Goal: Communication & Community: Participate in discussion

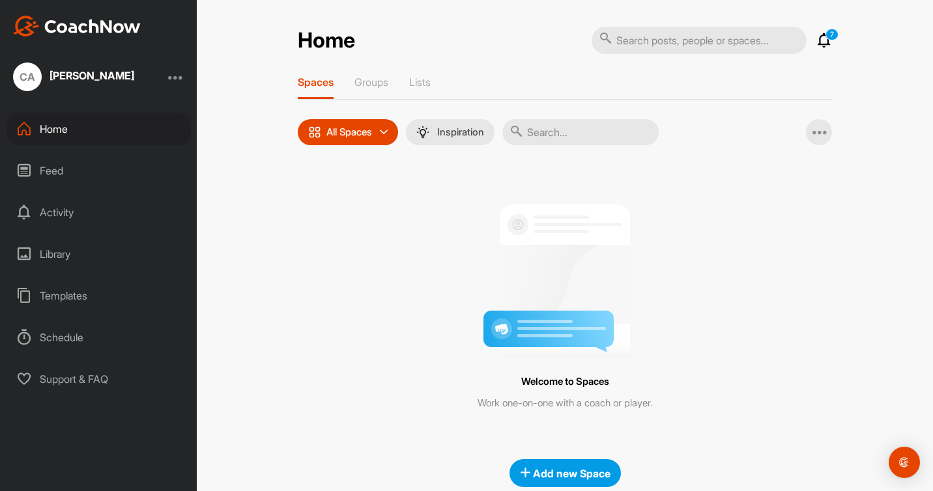
click at [56, 167] on div "Feed" at bounding box center [99, 170] width 184 height 33
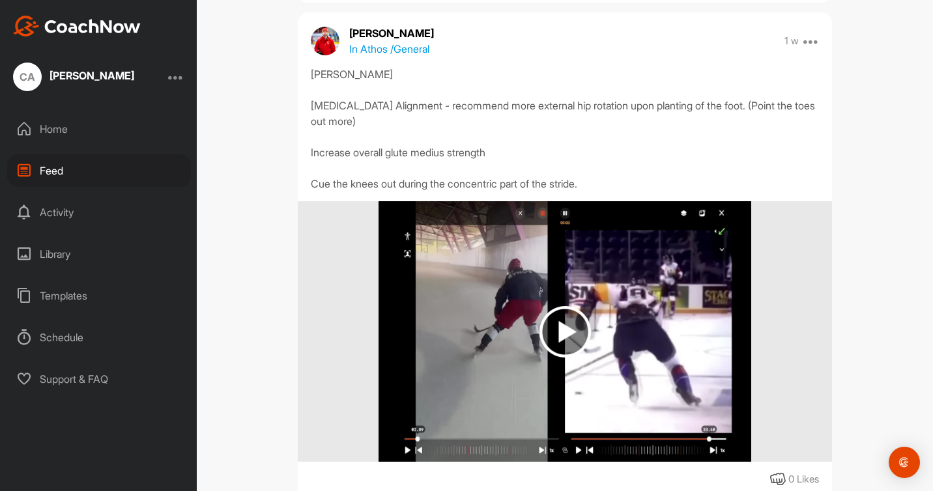
scroll to position [651, 0]
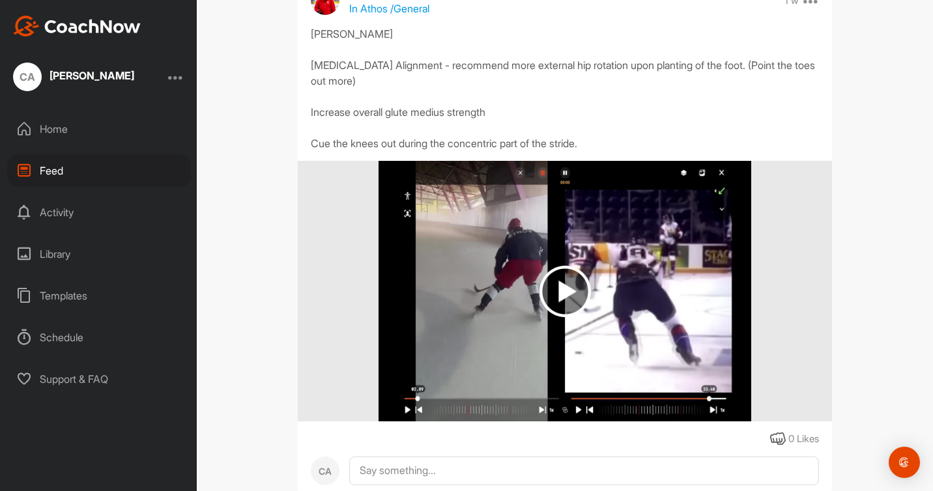
click at [632, 316] on img at bounding box center [564, 291] width 373 height 261
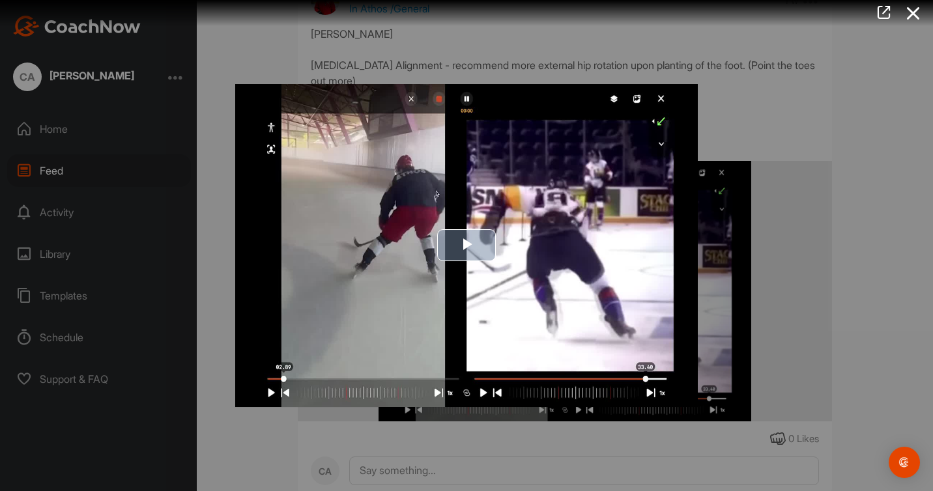
click at [472, 91] on img "Video Player" at bounding box center [466, 245] width 462 height 323
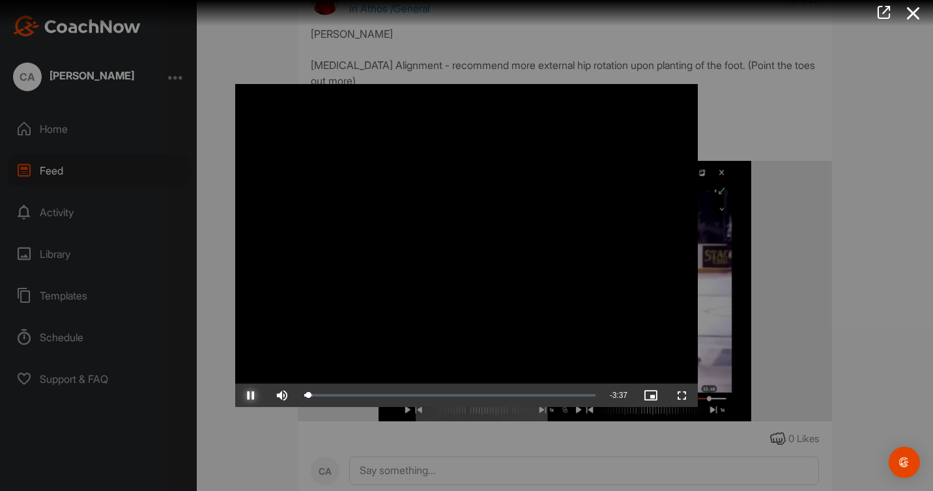
click at [251, 395] on span "Video Player" at bounding box center [250, 395] width 31 height 0
drag, startPoint x: 286, startPoint y: 376, endPoint x: 244, endPoint y: 376, distance: 42.3
click at [244, 376] on video "Video Player" at bounding box center [466, 245] width 462 height 323
click at [638, 98] on video "Video Player" at bounding box center [466, 245] width 462 height 323
click at [615, 100] on video "Video Player" at bounding box center [466, 245] width 462 height 323
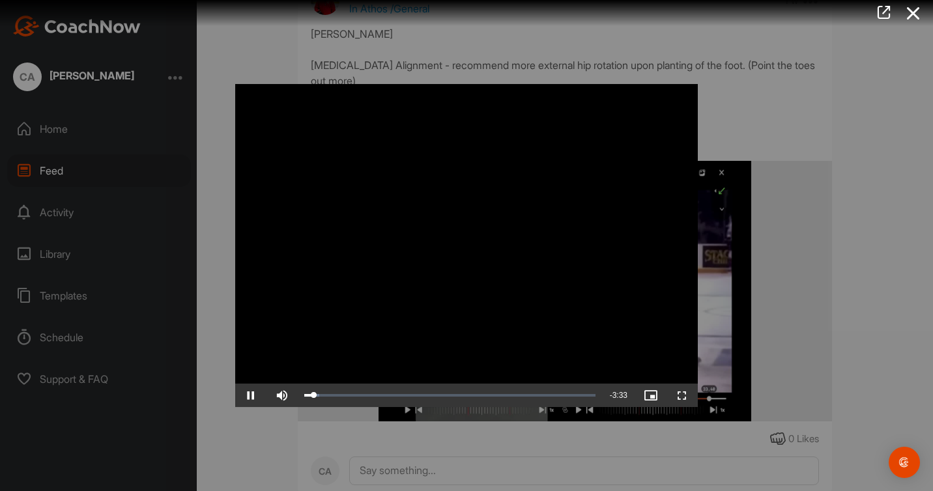
click at [614, 98] on video "Video Player" at bounding box center [466, 245] width 462 height 323
click at [651, 395] on span "Video Player" at bounding box center [650, 395] width 31 height 0
click at [888, 9] on icon at bounding box center [883, 12] width 15 height 14
click at [662, 97] on video "Video Player" at bounding box center [466, 245] width 462 height 323
click at [918, 11] on icon at bounding box center [913, 13] width 30 height 24
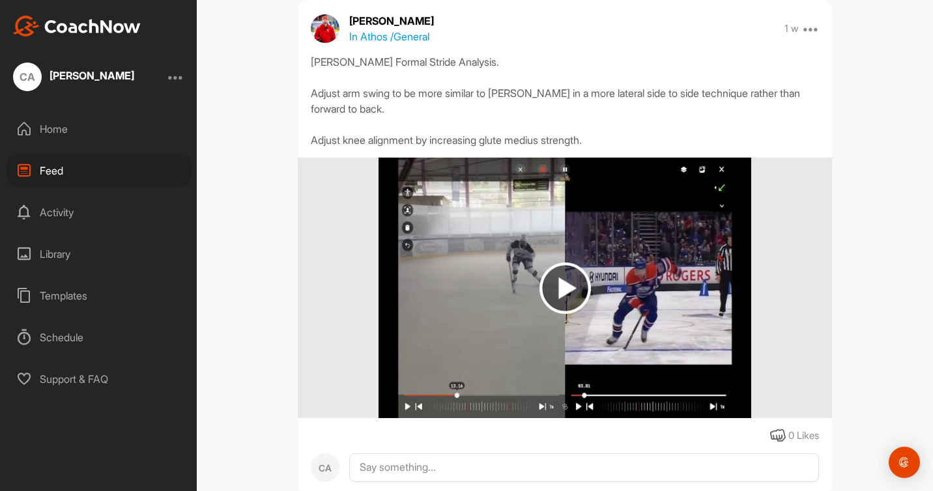
scroll to position [1163, 0]
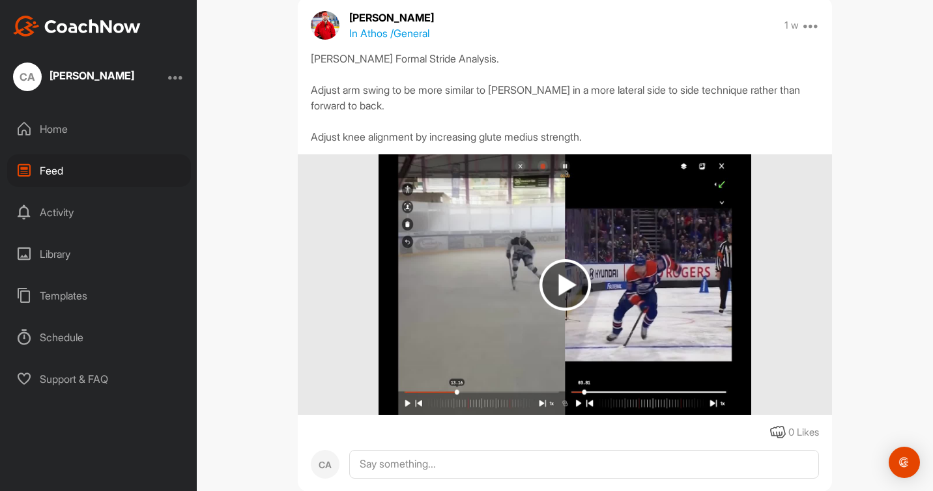
click at [634, 300] on img at bounding box center [564, 284] width 373 height 261
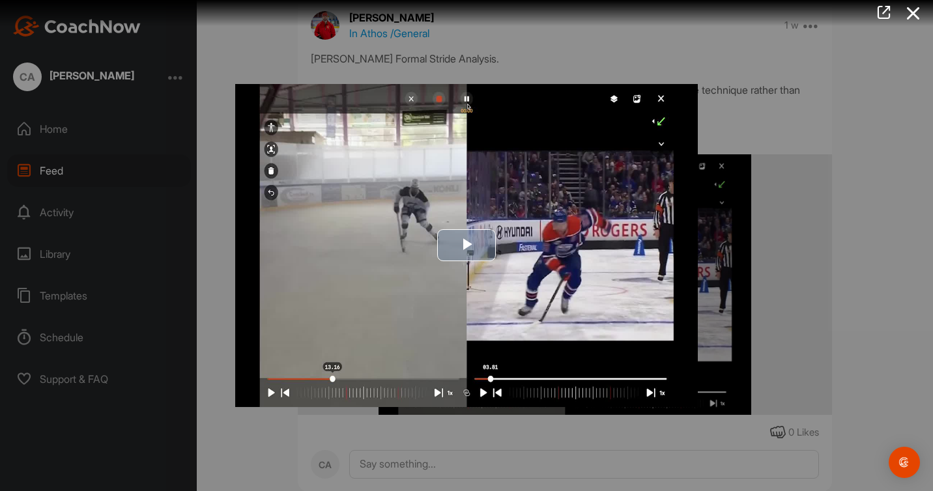
click at [617, 98] on img "Video Player" at bounding box center [466, 245] width 462 height 323
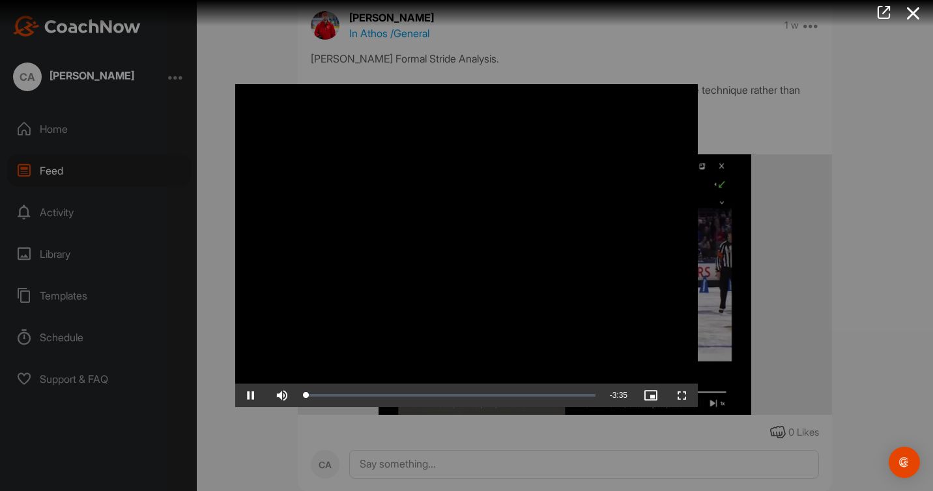
click at [616, 98] on video "Video Player" at bounding box center [466, 245] width 462 height 323
click at [688, 395] on span "Video Player" at bounding box center [681, 395] width 31 height 0
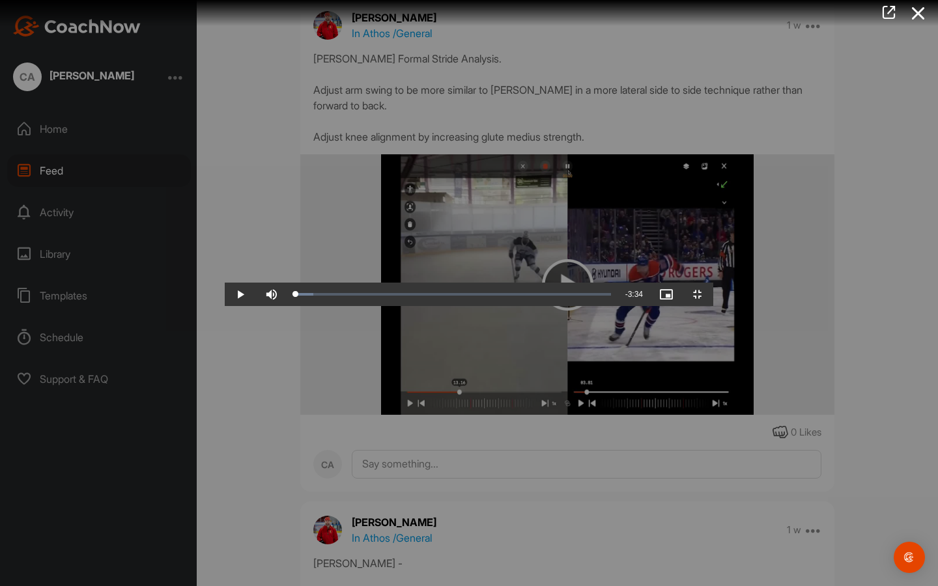
click at [594, 280] on video "Video Player" at bounding box center [469, 293] width 489 height 26
click at [713, 280] on video "Video Player" at bounding box center [469, 293] width 489 height 26
drag, startPoint x: 776, startPoint y: 25, endPoint x: 783, endPoint y: 33, distance: 11.1
click at [713, 280] on video "Video Player" at bounding box center [469, 293] width 489 height 26
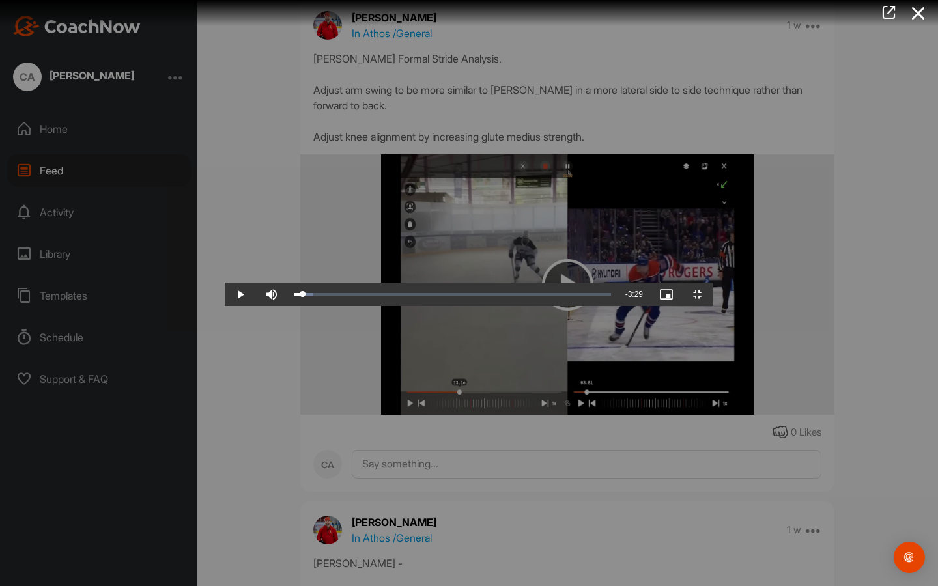
click at [713, 280] on video "Video Player" at bounding box center [469, 293] width 489 height 26
click at [225, 280] on video "Video Player" at bounding box center [469, 293] width 489 height 26
click at [255, 280] on video "Video Player" at bounding box center [469, 293] width 489 height 26
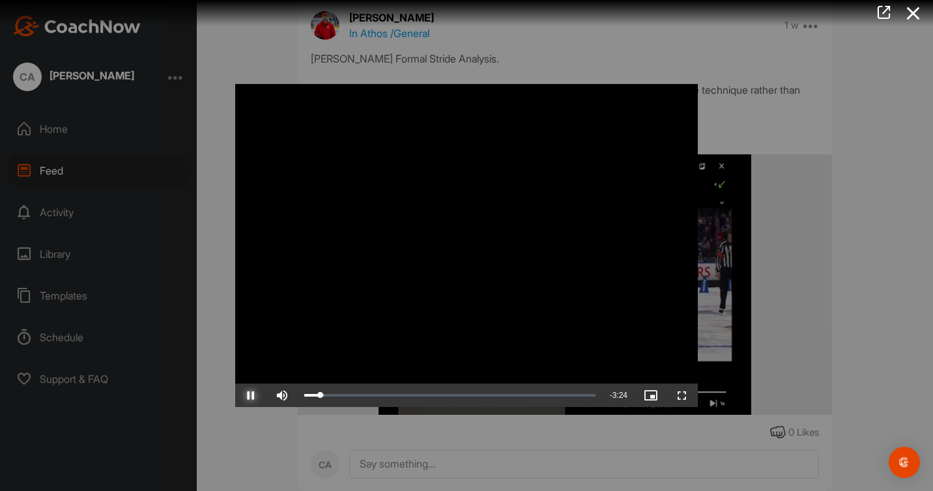
click at [250, 395] on span "Video Player" at bounding box center [250, 395] width 31 height 0
click at [410, 98] on video "Video Player" at bounding box center [466, 245] width 462 height 323
click at [410, 100] on video "Video Player" at bounding box center [466, 245] width 462 height 323
click at [262, 154] on video "Video Player" at bounding box center [466, 245] width 462 height 323
click at [264, 159] on video "Video Player" at bounding box center [466, 245] width 462 height 323
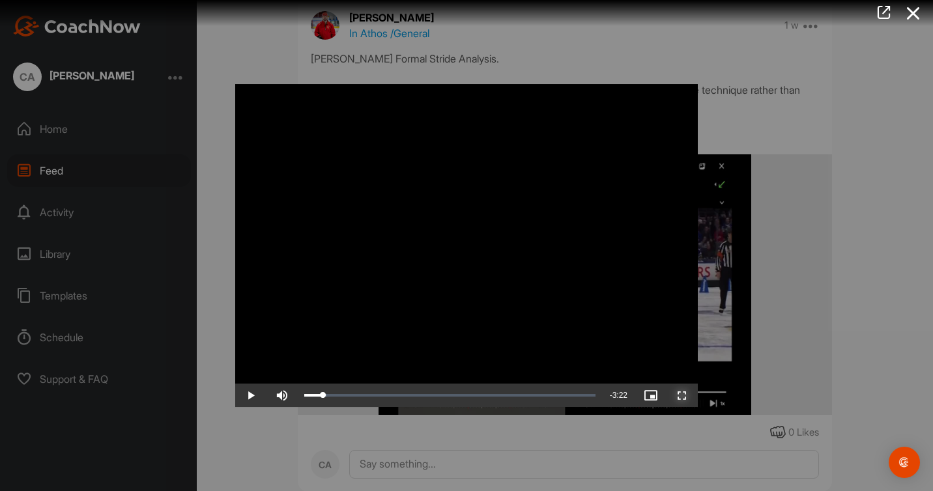
click at [681, 395] on span "Video Player" at bounding box center [681, 395] width 31 height 0
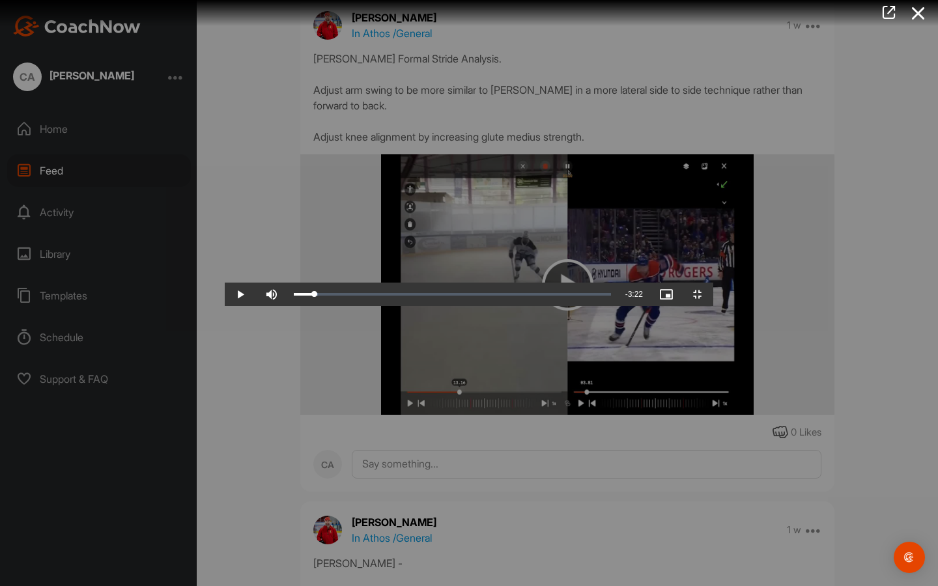
click at [713, 280] on video "Video Player" at bounding box center [469, 293] width 489 height 26
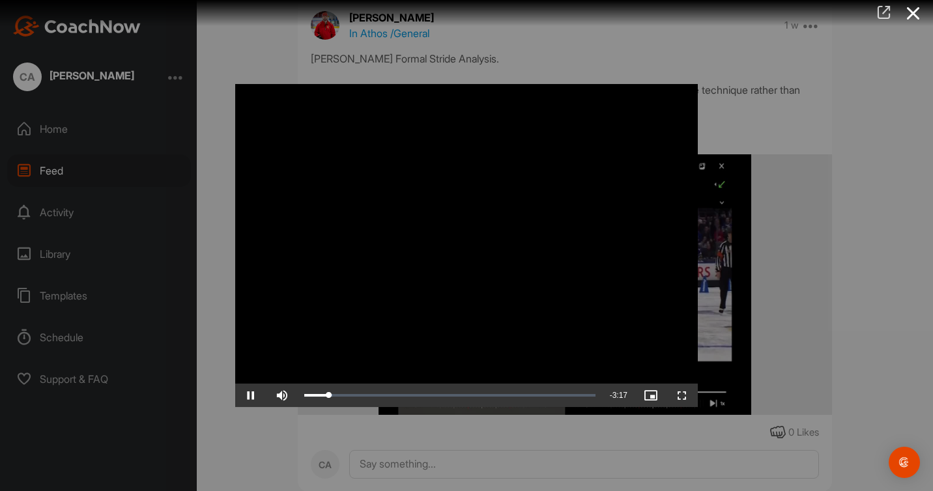
click at [882, 15] on icon at bounding box center [883, 12] width 15 height 14
click at [920, 13] on icon at bounding box center [913, 13] width 30 height 24
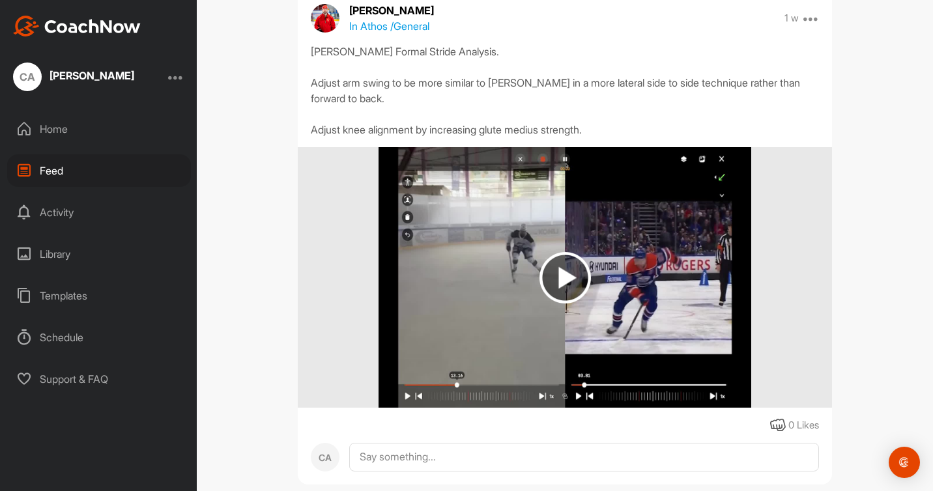
scroll to position [1165, 0]
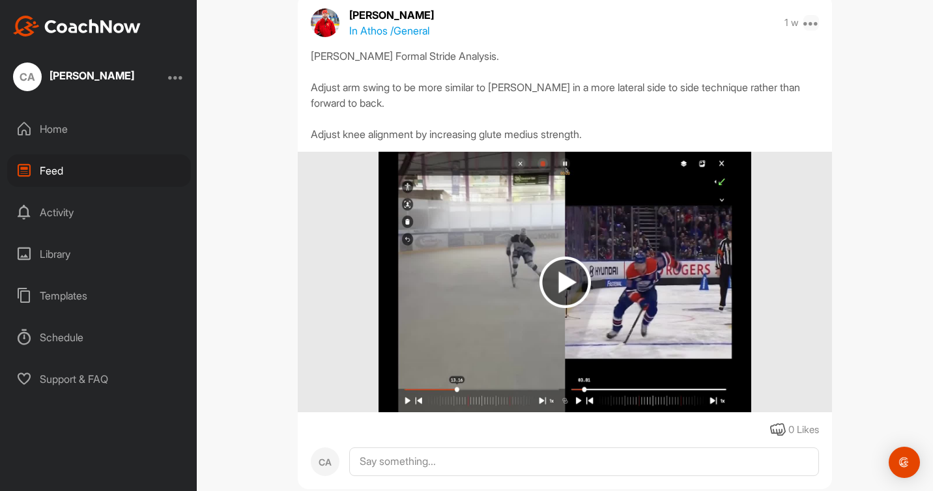
click at [811, 31] on icon at bounding box center [811, 23] width 16 height 16
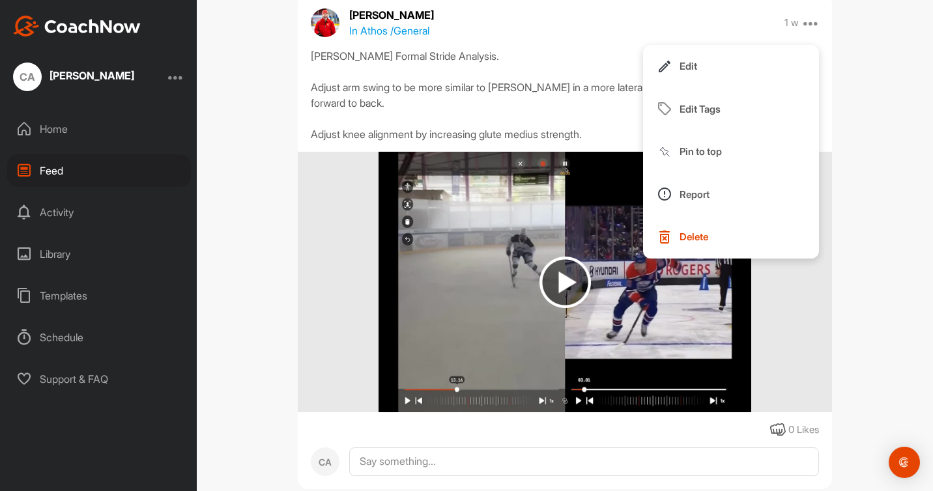
click at [865, 162] on div "Feed Filter Media Type Images Videos Notes Audio Documents Author CA Cody Almon…" at bounding box center [565, 245] width 736 height 491
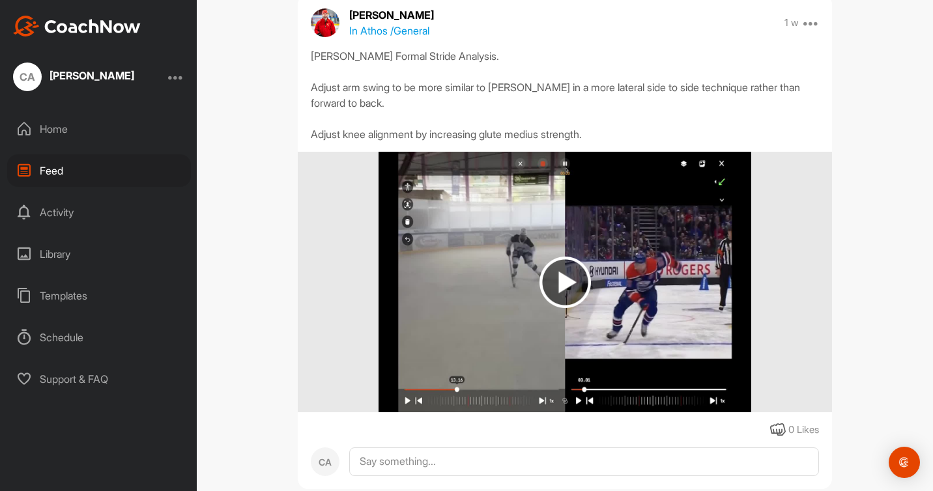
click at [716, 323] on img at bounding box center [564, 282] width 373 height 261
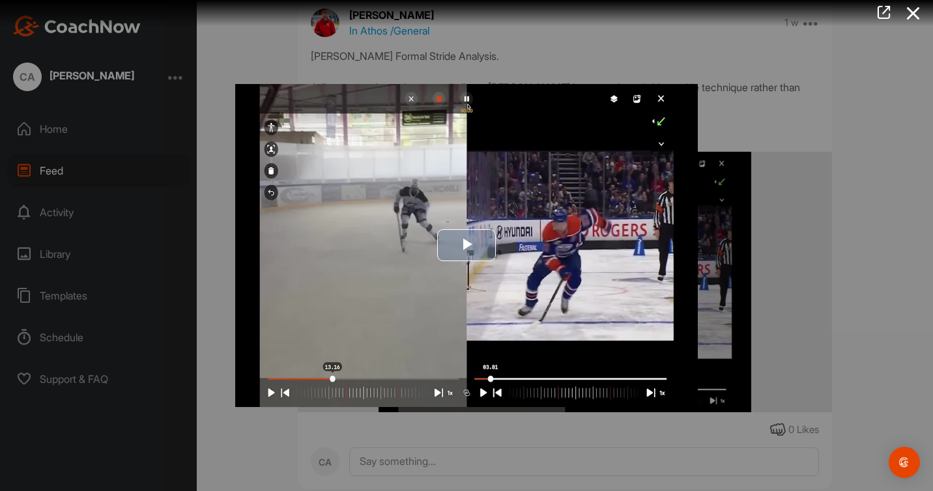
click at [632, 391] on img "Video Player" at bounding box center [466, 245] width 462 height 323
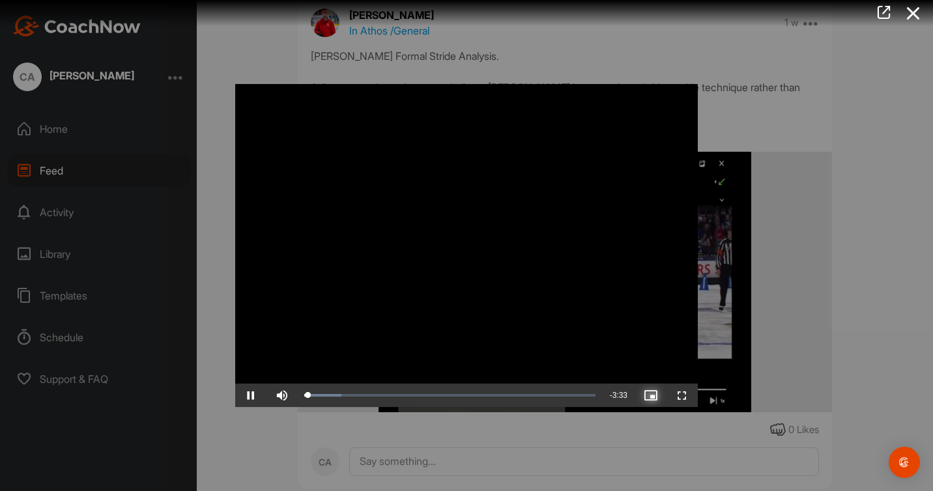
click at [650, 395] on span "Video Player" at bounding box center [650, 395] width 31 height 0
click at [635, 98] on video "Video Player" at bounding box center [466, 245] width 462 height 323
click at [609, 98] on video "Video Player" at bounding box center [466, 245] width 462 height 323
click at [664, 98] on video "Video Player" at bounding box center [466, 245] width 462 height 323
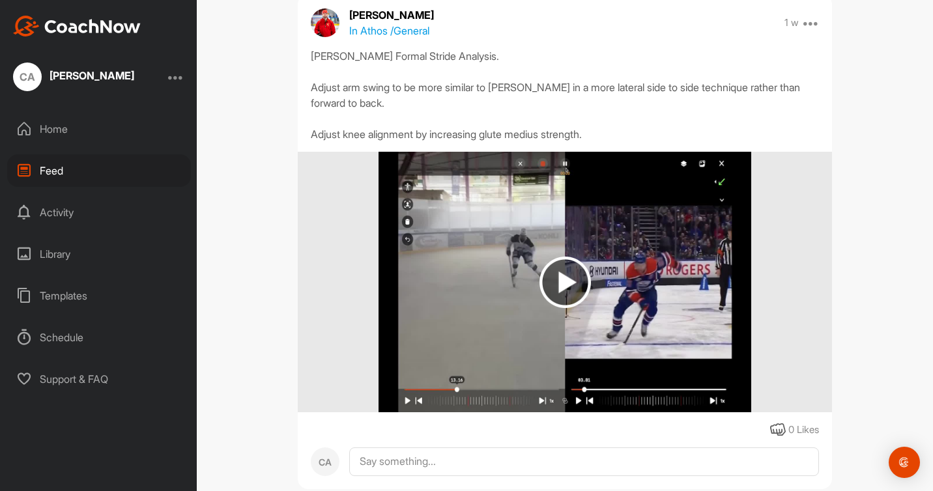
click at [728, 185] on img at bounding box center [564, 282] width 373 height 261
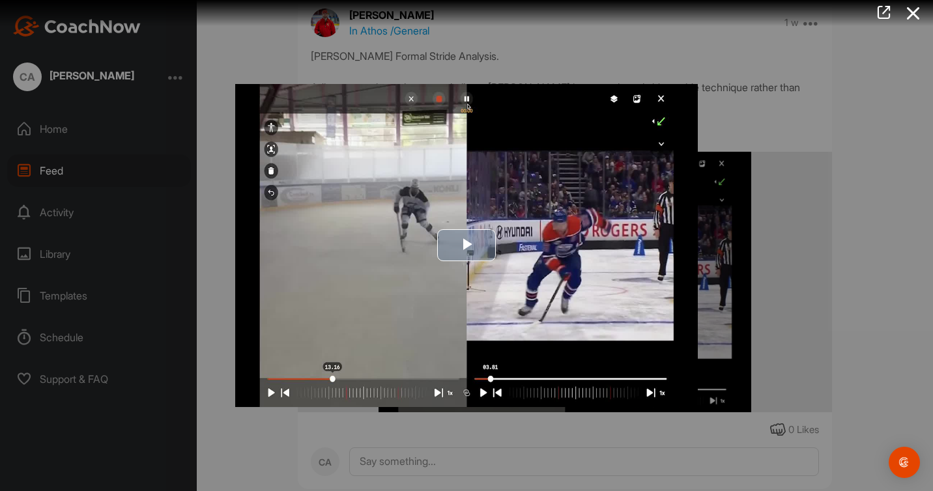
click at [661, 100] on img "Video Player" at bounding box center [466, 245] width 462 height 323
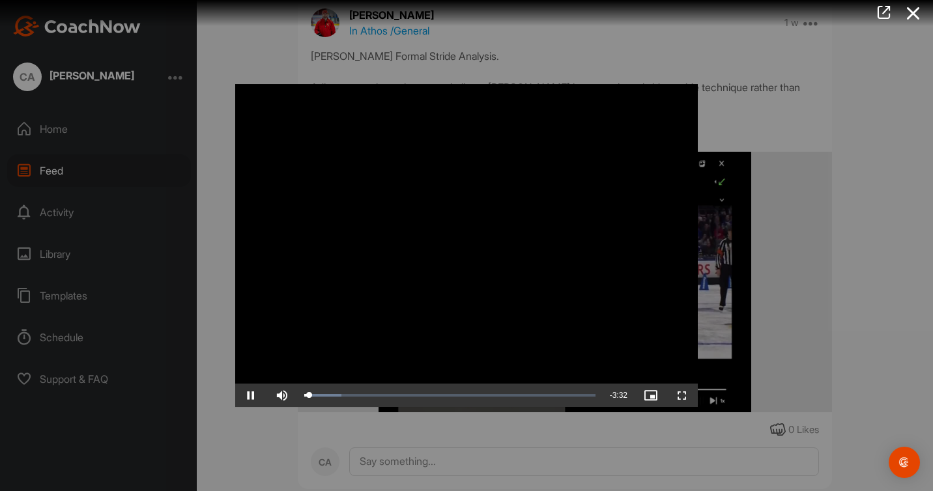
click at [662, 99] on video "Video Player" at bounding box center [466, 245] width 462 height 323
click at [822, 205] on div at bounding box center [466, 245] width 933 height 491
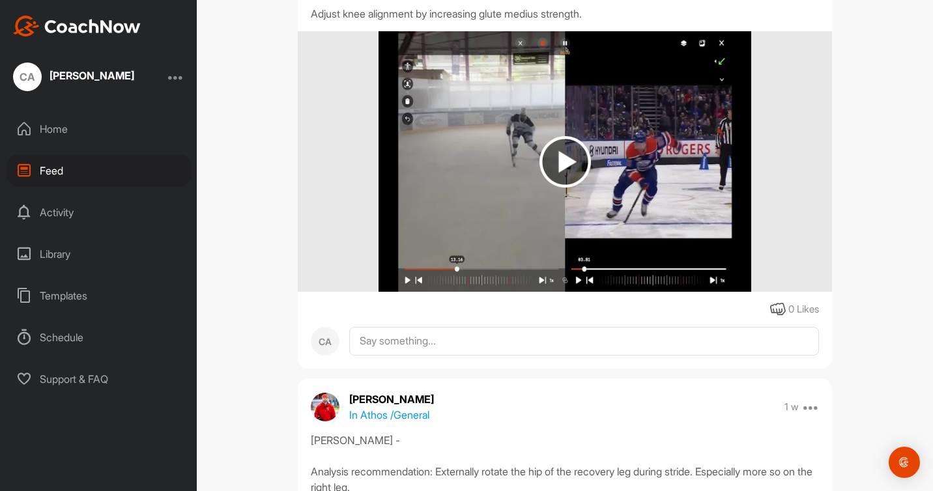
scroll to position [1268, 0]
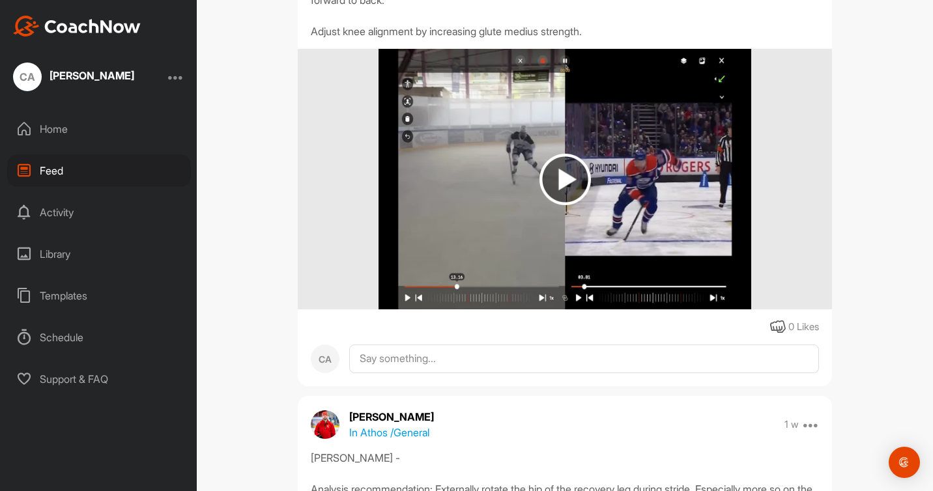
click at [500, 304] on img at bounding box center [564, 179] width 373 height 261
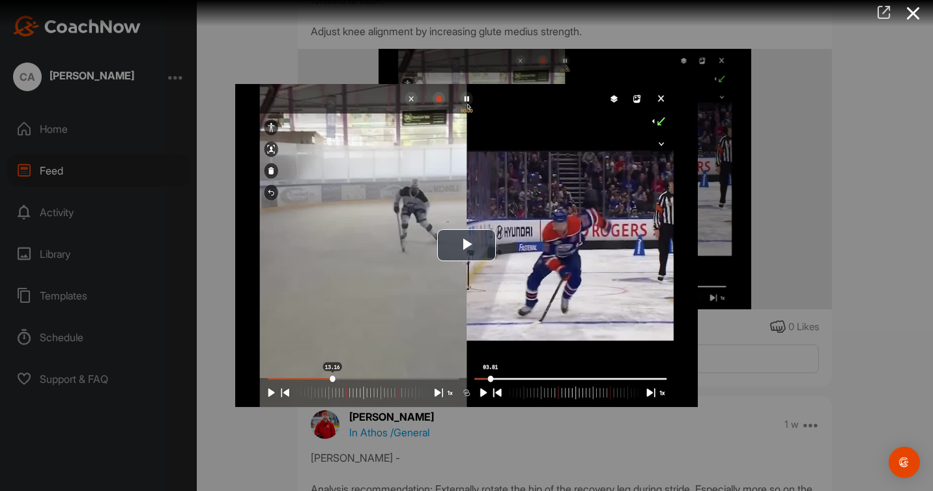
click at [887, 11] on icon at bounding box center [883, 12] width 15 height 14
click at [915, 10] on icon at bounding box center [913, 13] width 30 height 24
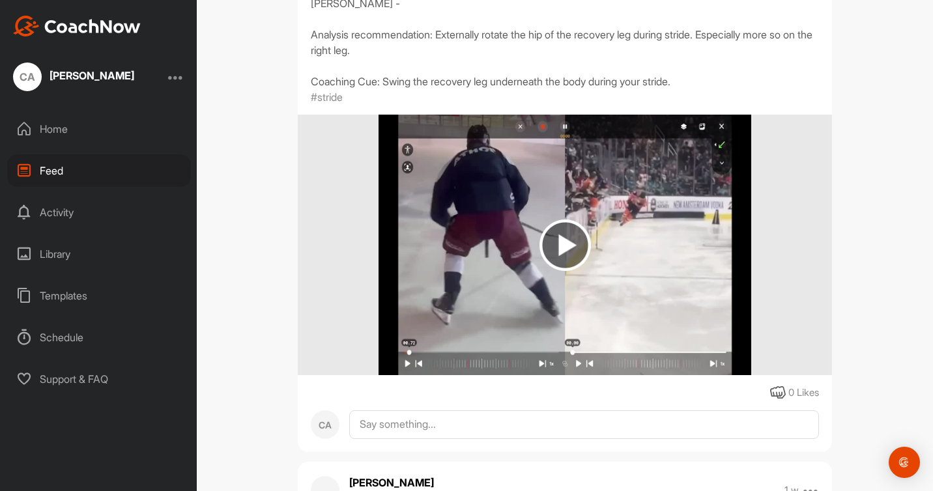
scroll to position [1734, 0]
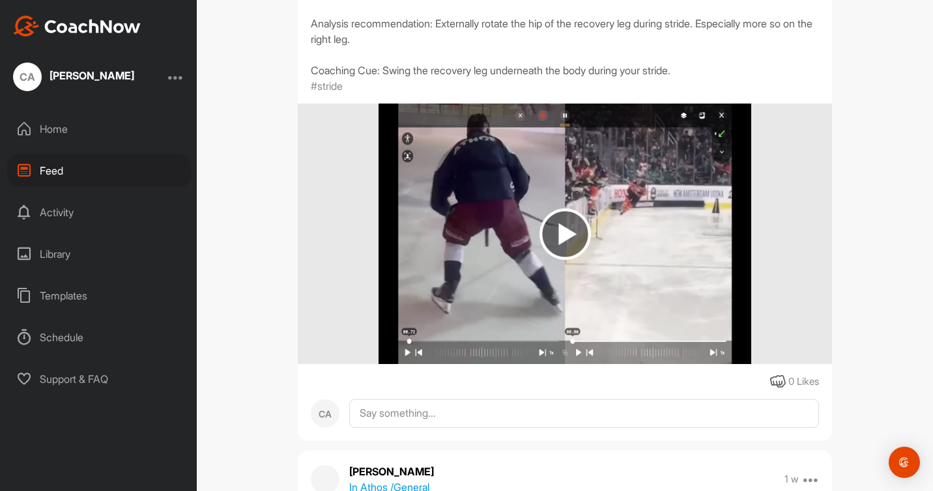
click at [638, 285] on img at bounding box center [564, 234] width 373 height 261
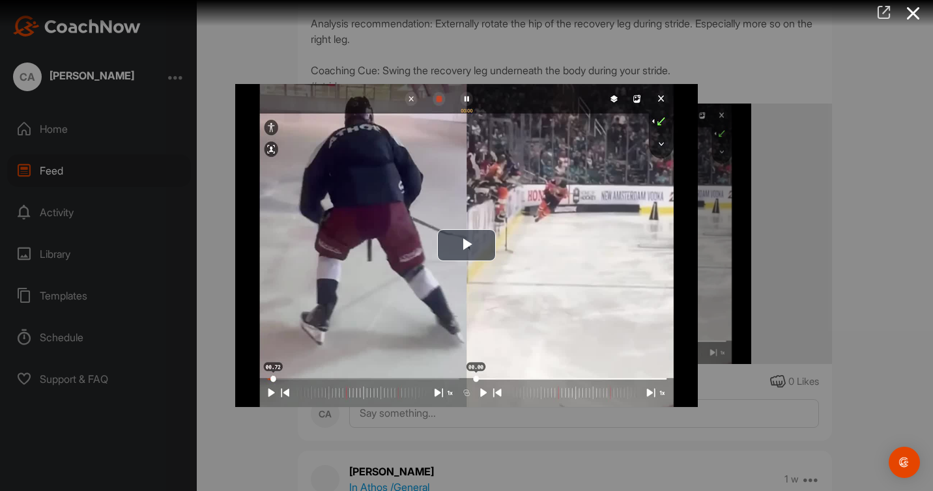
click at [884, 12] on icon at bounding box center [883, 12] width 15 height 14
click at [911, 16] on icon at bounding box center [913, 13] width 30 height 24
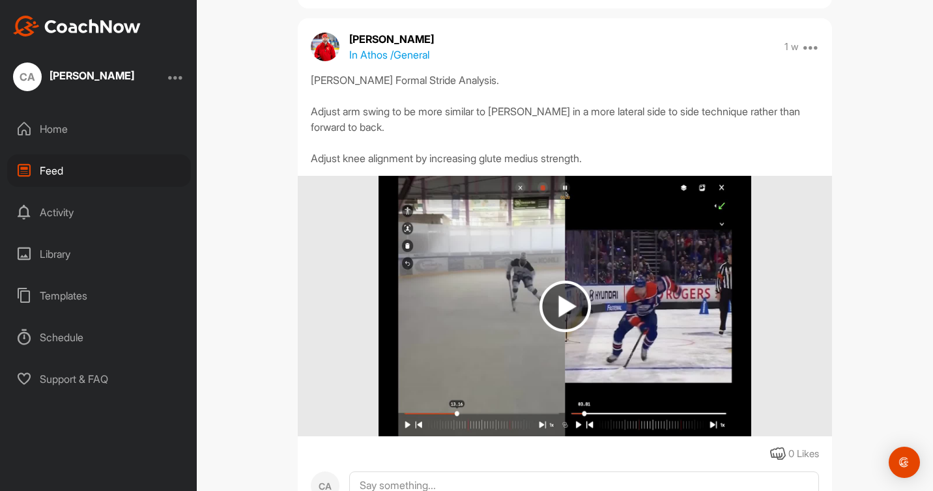
scroll to position [1143, 0]
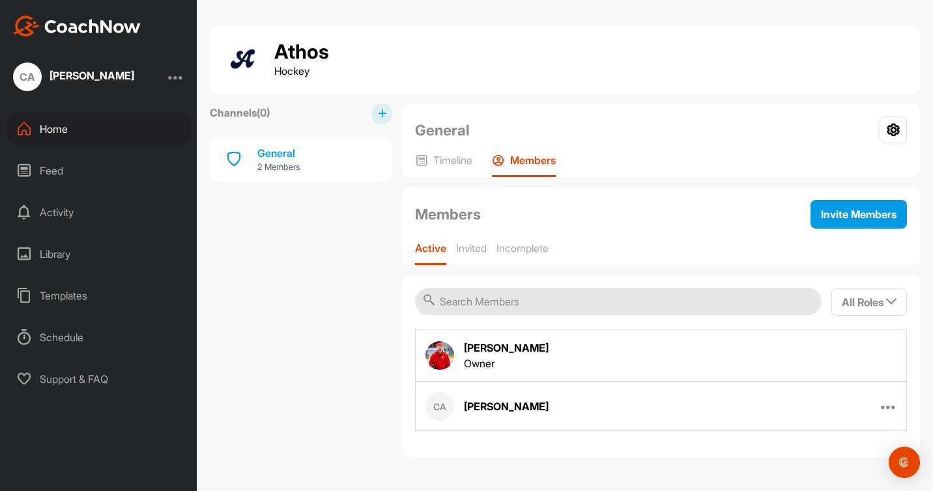
click at [53, 166] on div "Feed" at bounding box center [99, 170] width 184 height 33
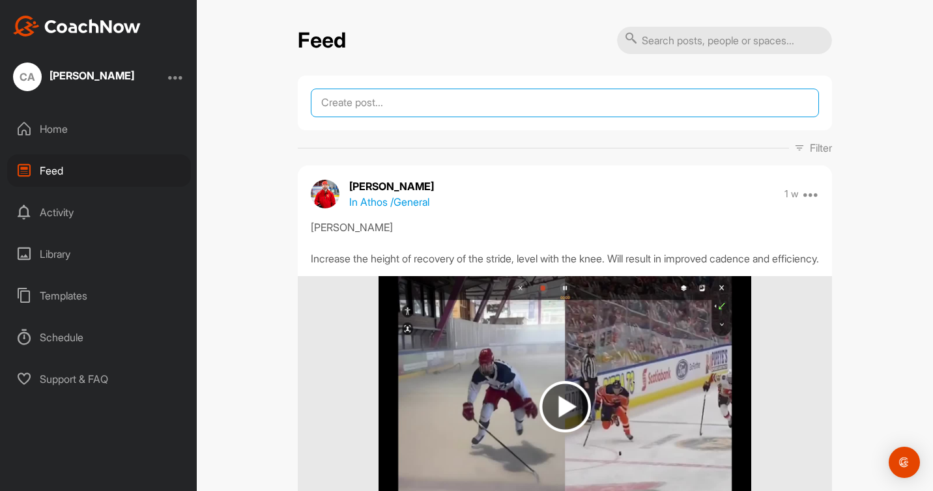
click at [398, 111] on textarea at bounding box center [565, 103] width 508 height 29
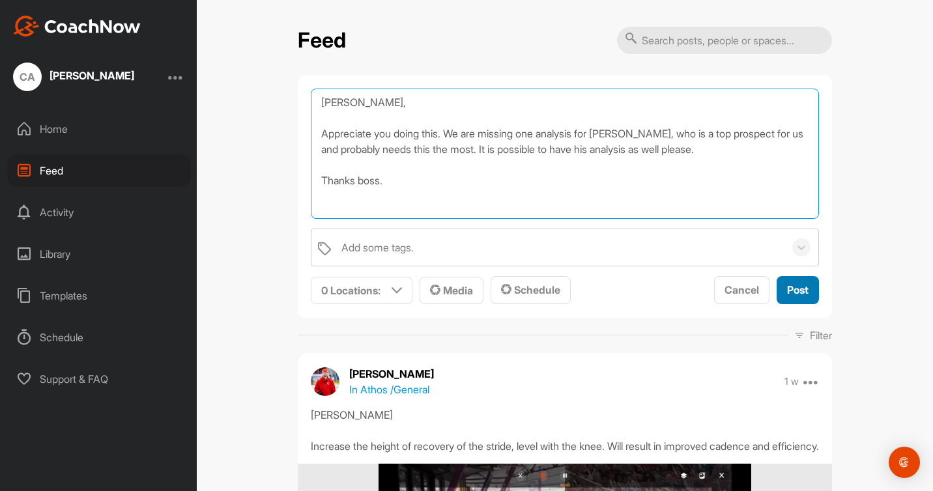
type textarea "[PERSON_NAME], Appreciate you doing this. We are missing one analysis for [PERS…"
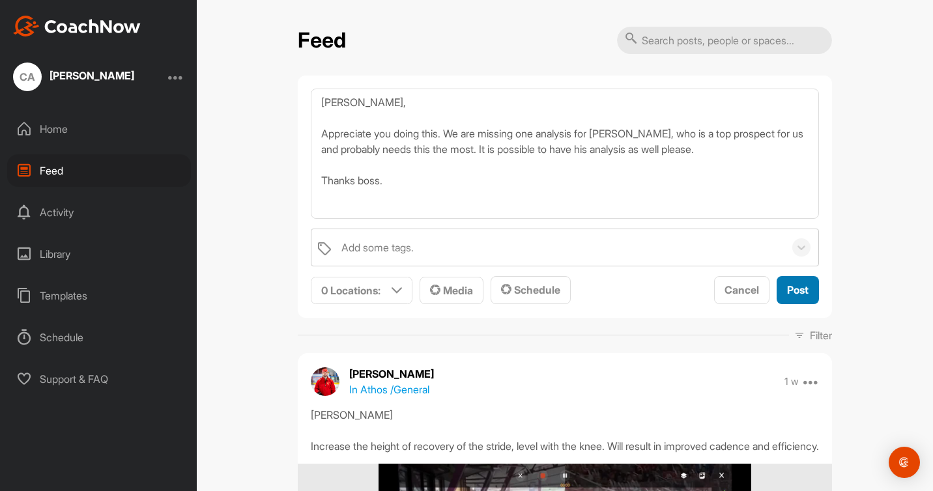
click at [798, 289] on span "Post" at bounding box center [797, 289] width 21 height 13
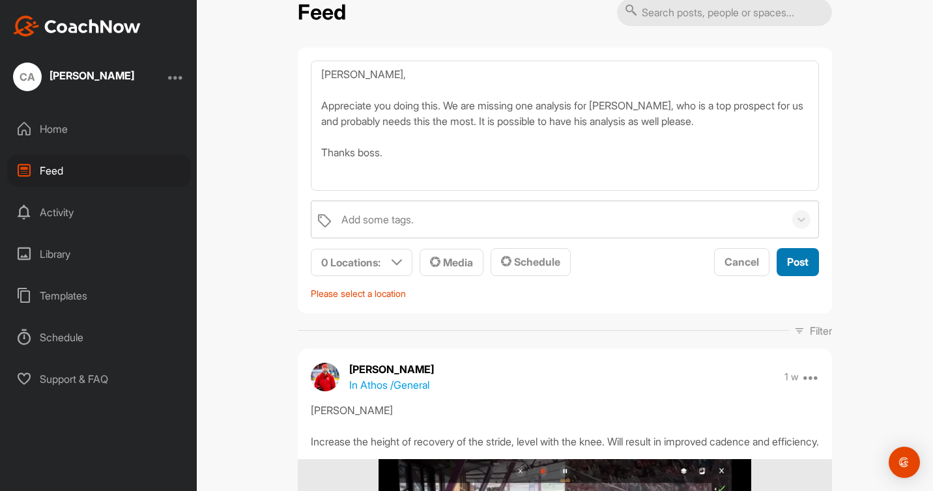
scroll to position [27, 0]
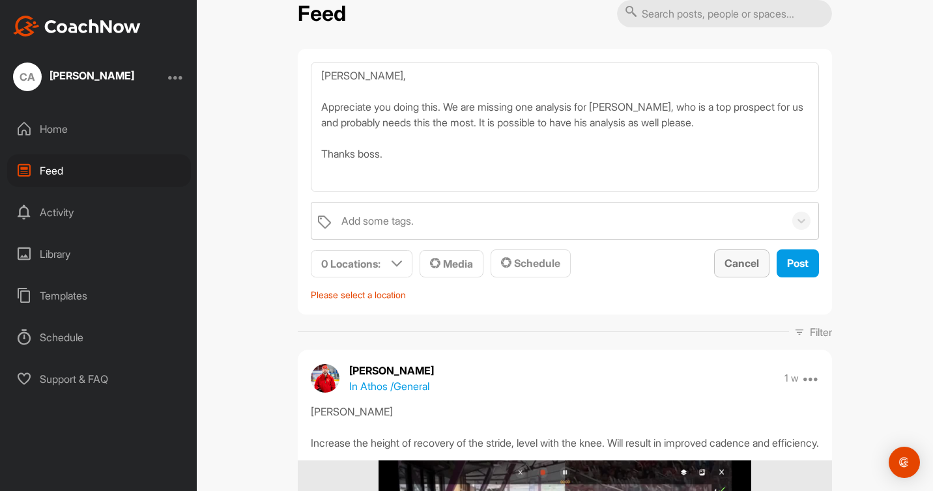
click at [750, 258] on span "Cancel" at bounding box center [741, 263] width 35 height 13
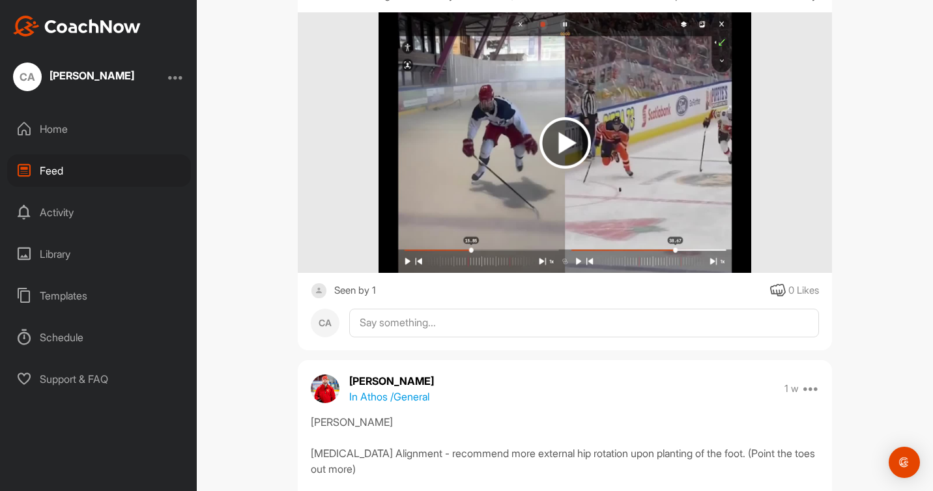
scroll to position [239, 0]
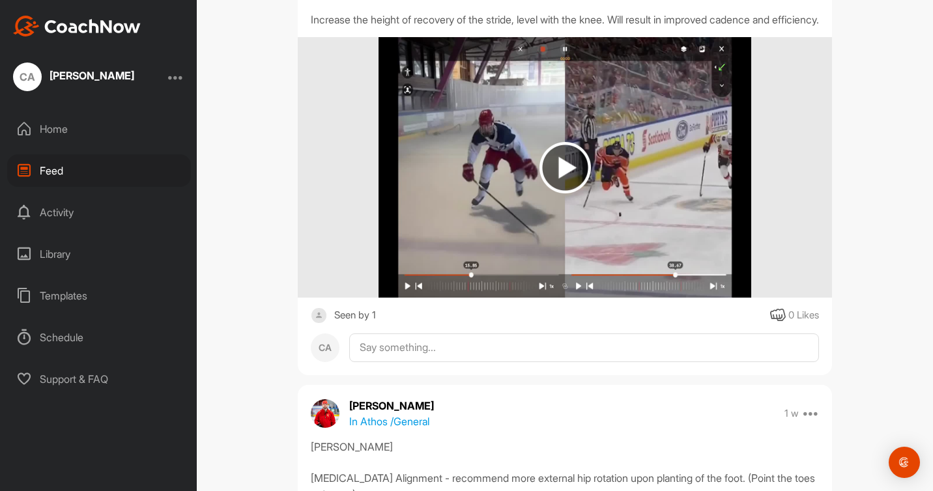
click at [656, 196] on img at bounding box center [564, 167] width 373 height 261
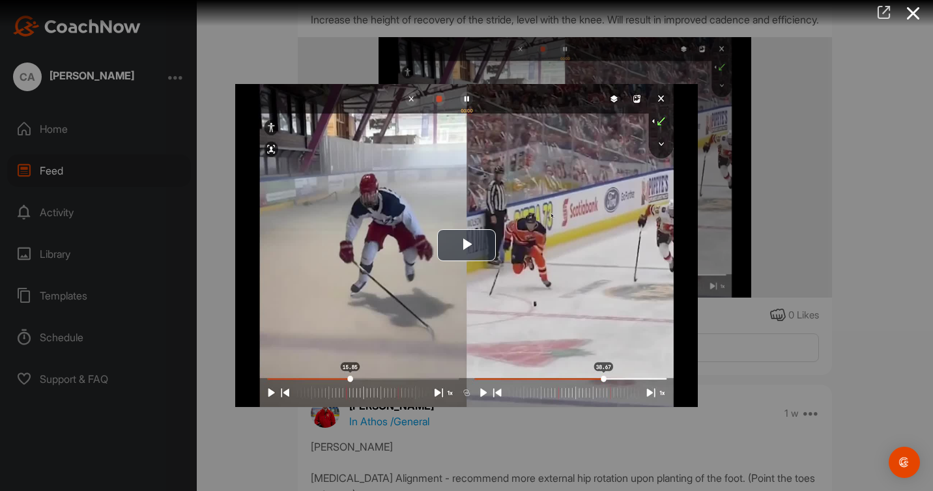
click at [884, 15] on icon at bounding box center [883, 12] width 15 height 14
click at [913, 9] on icon at bounding box center [913, 13] width 30 height 24
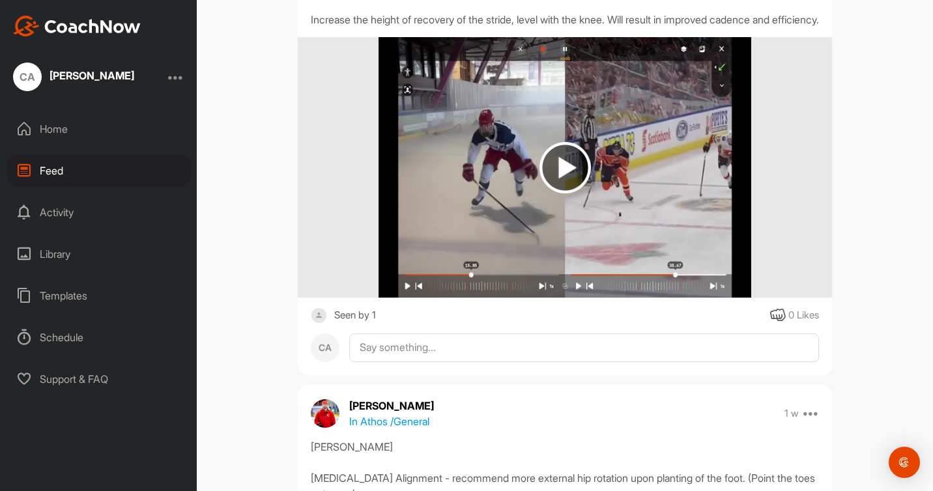
scroll to position [0, 0]
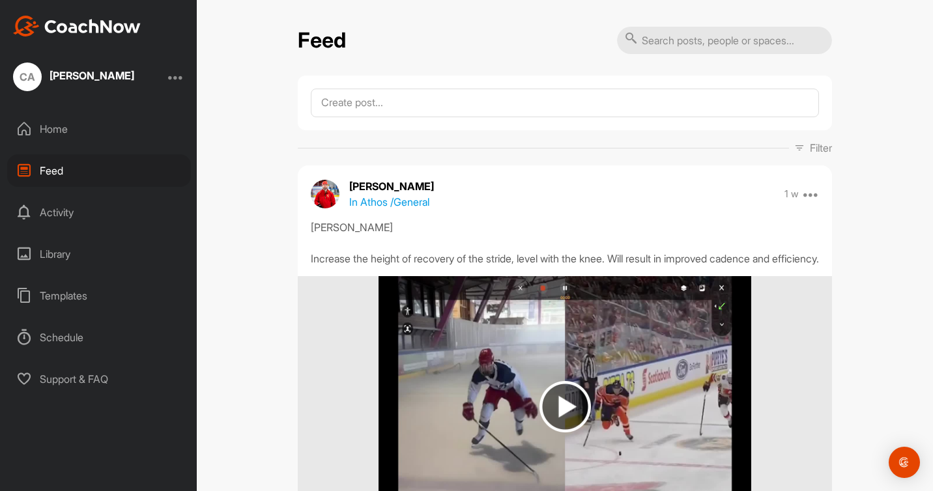
click at [50, 165] on div "Feed" at bounding box center [99, 170] width 184 height 33
